Goal: Task Accomplishment & Management: Manage account settings

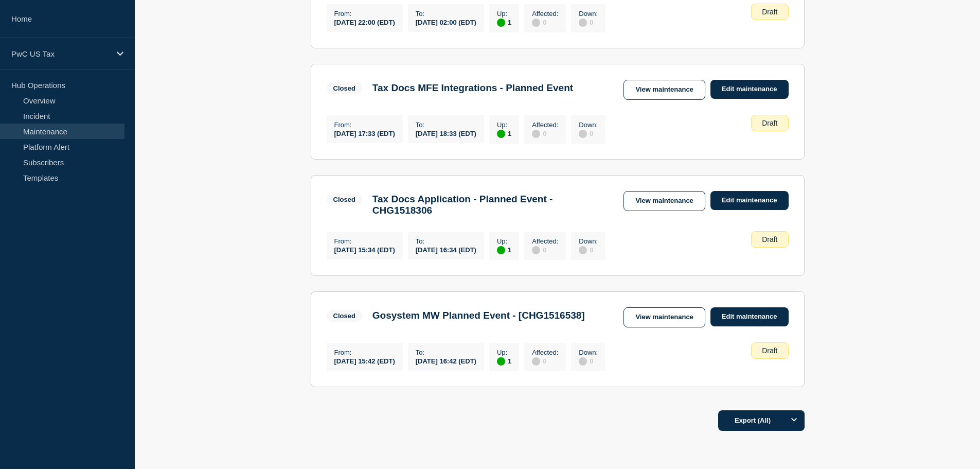
scroll to position [269, 0]
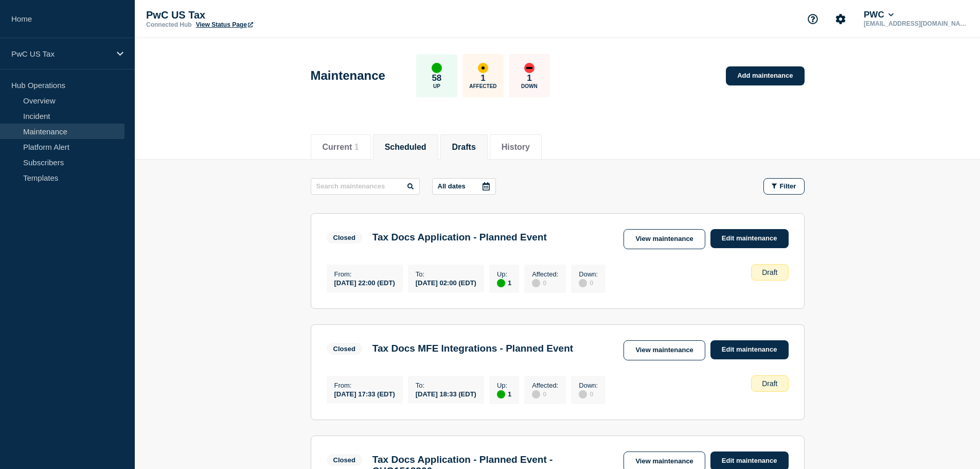
click at [421, 149] on button "Scheduled" at bounding box center [406, 147] width 42 height 9
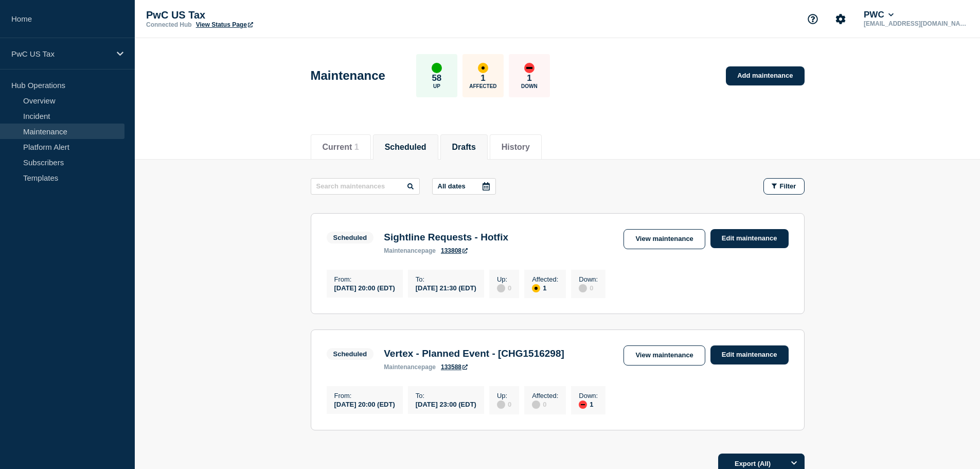
click at [476, 143] on button "Drafts" at bounding box center [464, 147] width 24 height 9
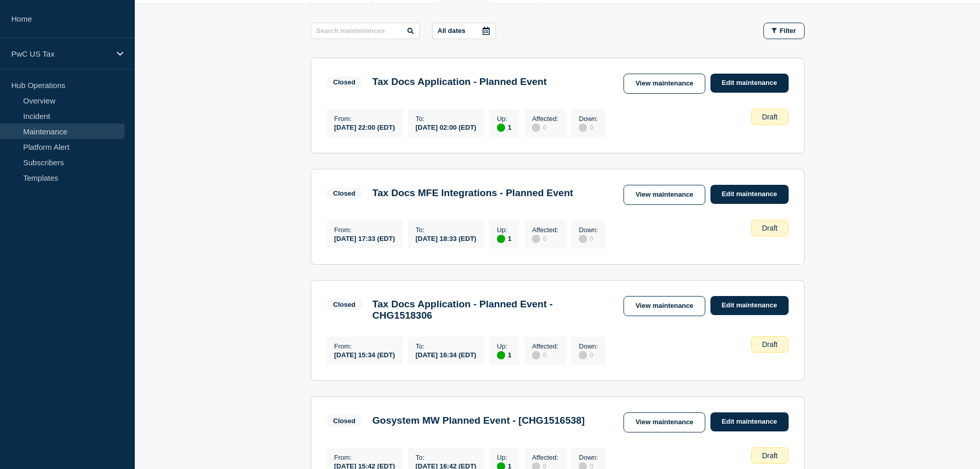
scroll to position [154, 0]
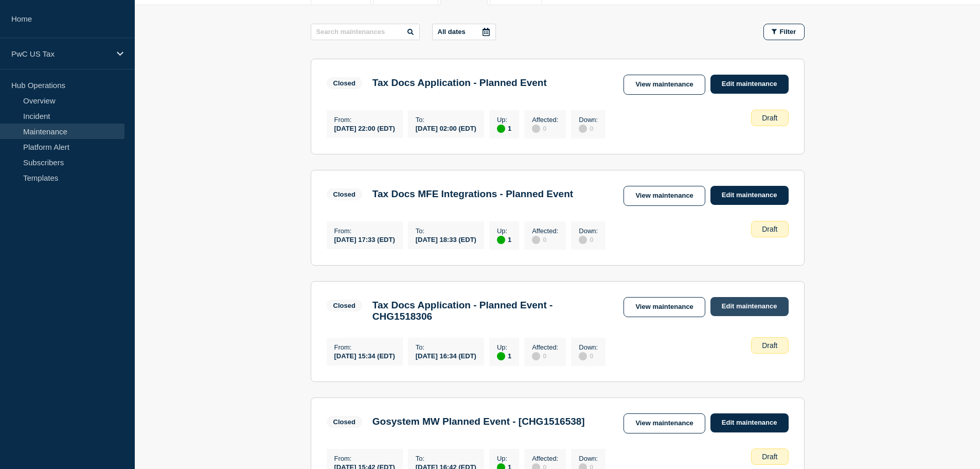
click at [774, 305] on link "Edit maintenance" at bounding box center [750, 306] width 78 height 19
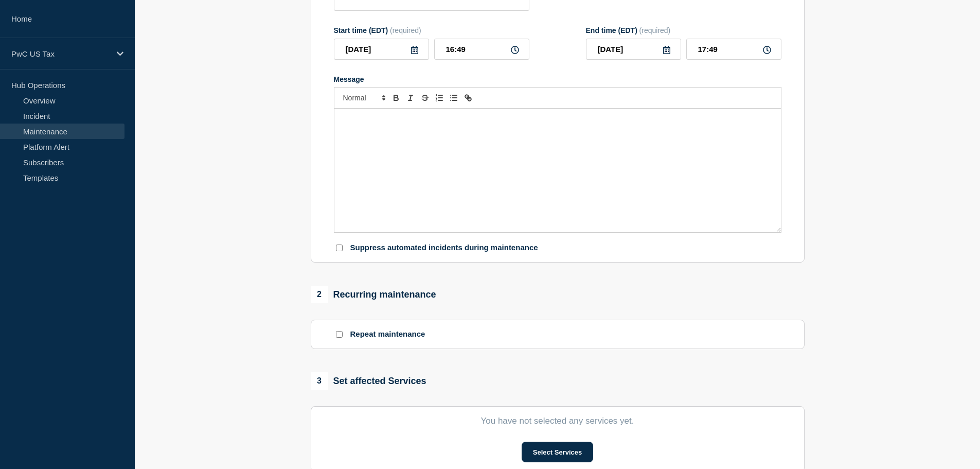
type input "Tax Docs Application - Planned Event - CHG1518306"
type input "15:34"
type input "16:34"
checkbox input "false"
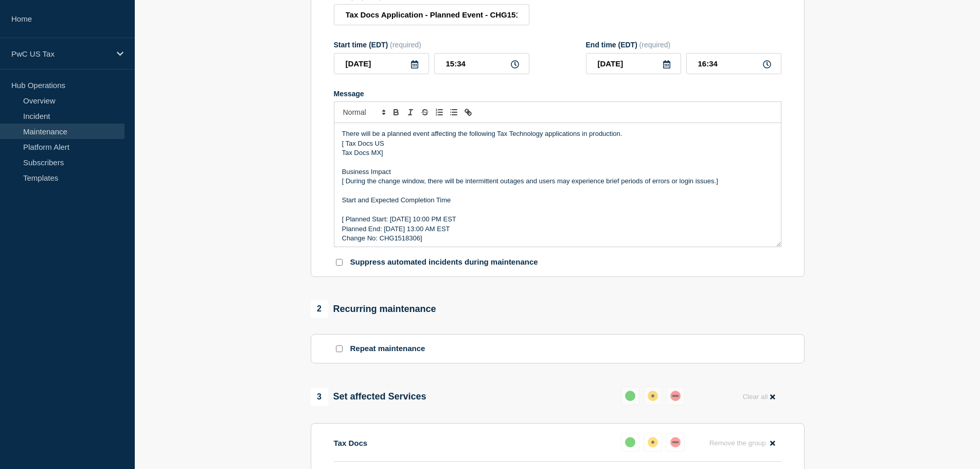
click at [381, 157] on p "Tax Docs MX]" at bounding box center [557, 152] width 431 height 9
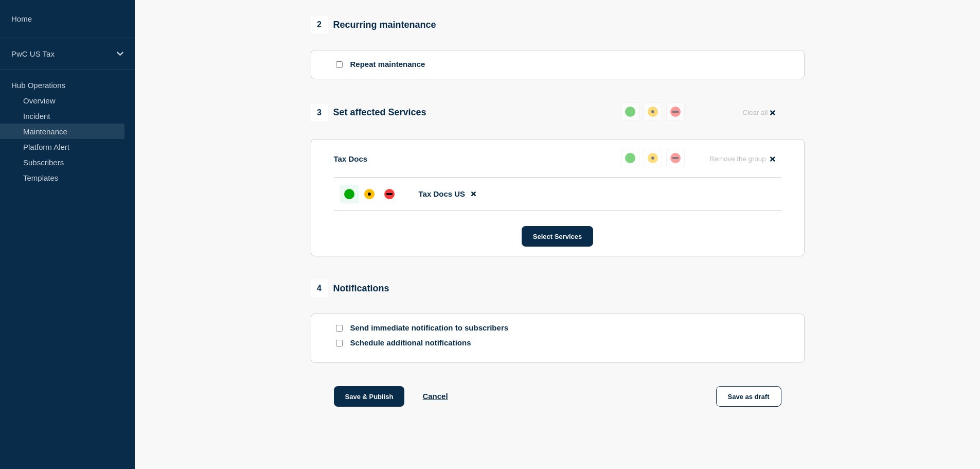
scroll to position [443, 0]
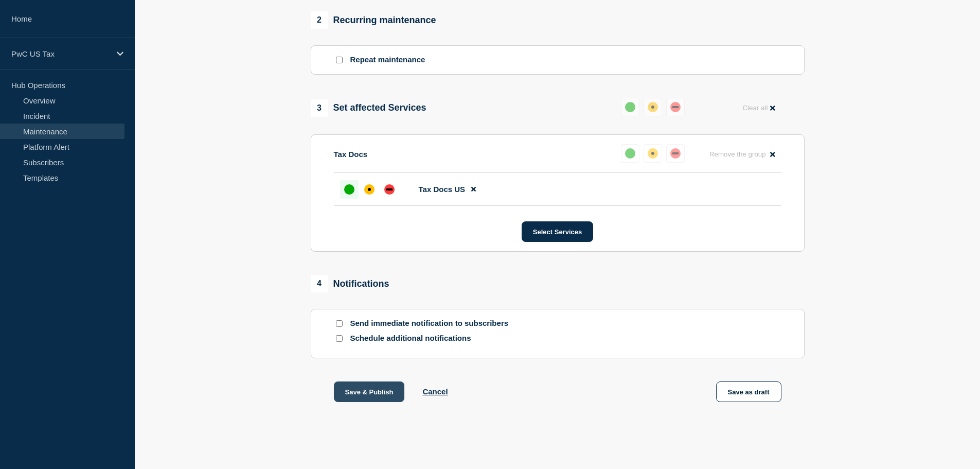
click at [383, 398] on button "Save & Publish" at bounding box center [369, 391] width 71 height 21
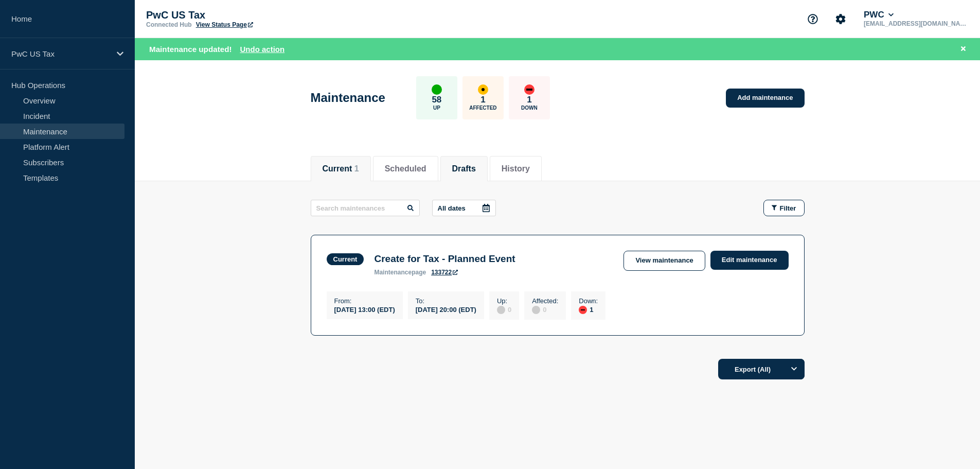
click at [473, 160] on li "Drafts" at bounding box center [463, 168] width 47 height 25
